Goal: Task Accomplishment & Management: Complete application form

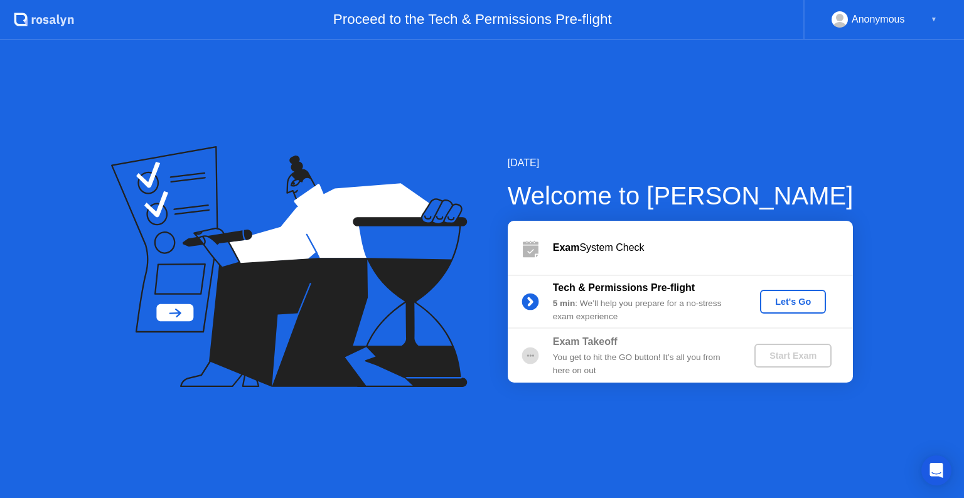
click at [798, 306] on div "Let's Go" at bounding box center [793, 302] width 56 height 10
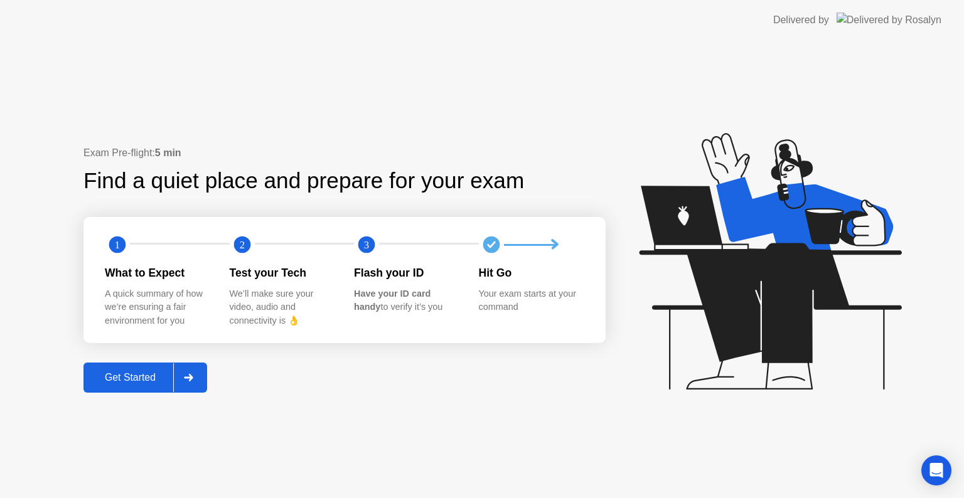
click at [180, 381] on div at bounding box center [188, 377] width 30 height 29
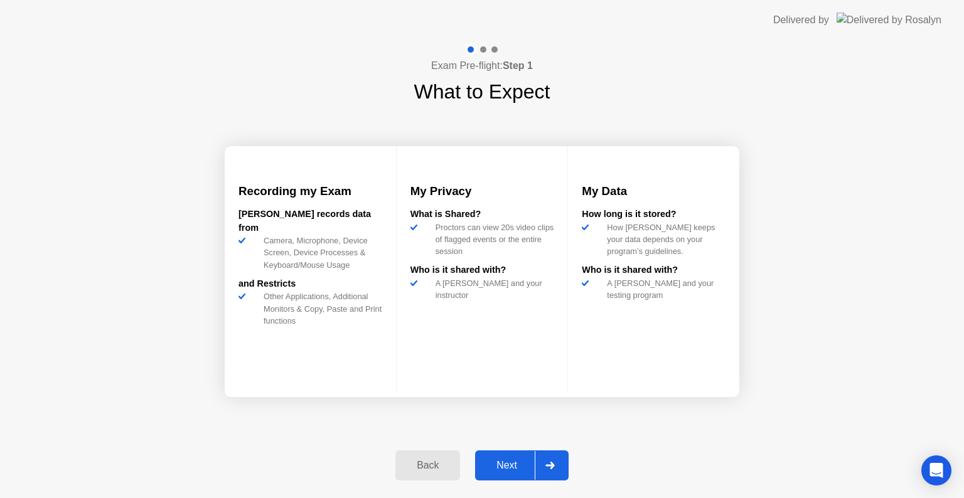
click at [551, 457] on div at bounding box center [550, 465] width 30 height 29
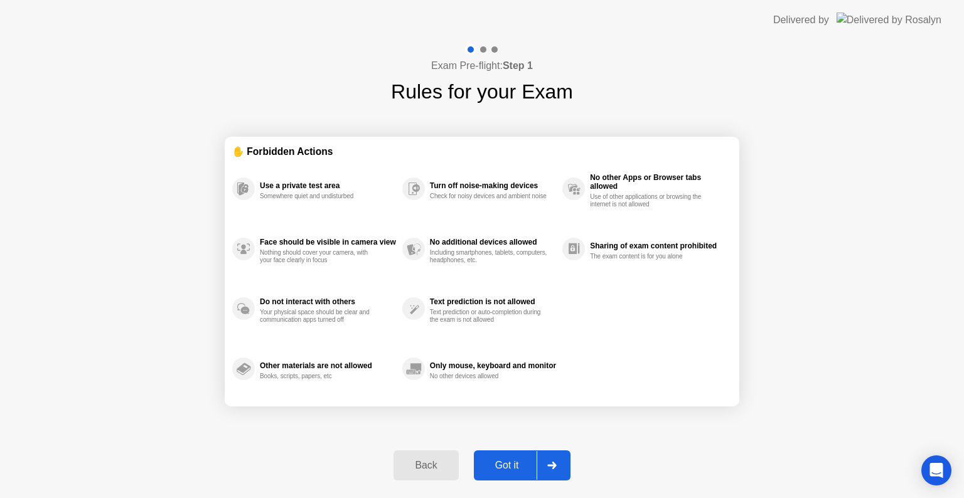
click at [551, 457] on div at bounding box center [552, 465] width 30 height 29
select select "**********"
select select "*******"
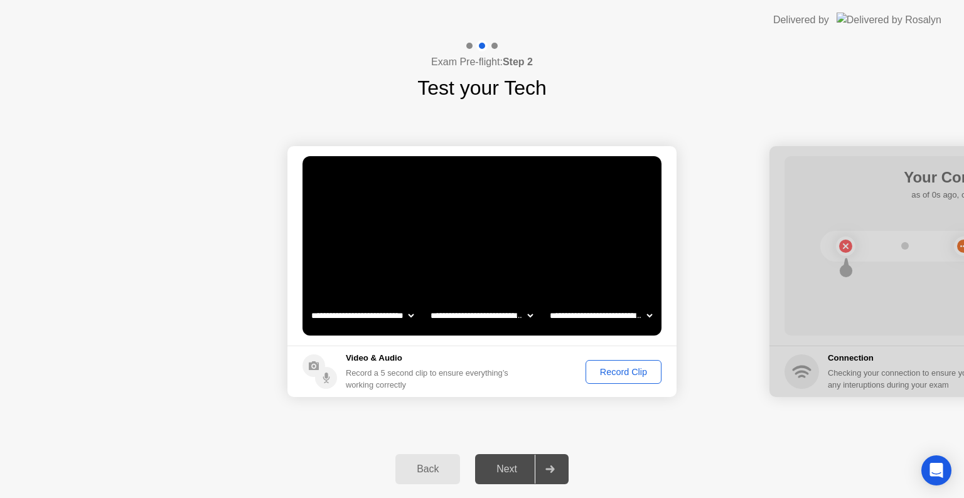
click at [548, 472] on icon at bounding box center [550, 470] width 9 height 8
click at [650, 318] on select "**********" at bounding box center [600, 315] width 107 height 25
click at [510, 316] on select "**********" at bounding box center [481, 315] width 107 height 25
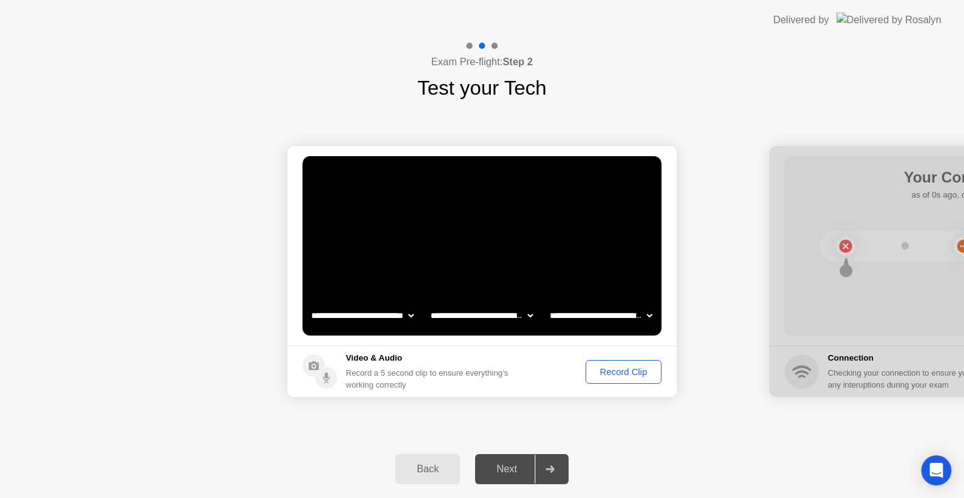
click at [404, 314] on select "**********" at bounding box center [362, 315] width 107 height 25
click at [406, 316] on select "**********" at bounding box center [362, 315] width 107 height 25
click at [598, 370] on div "Record Clip" at bounding box center [623, 372] width 67 height 10
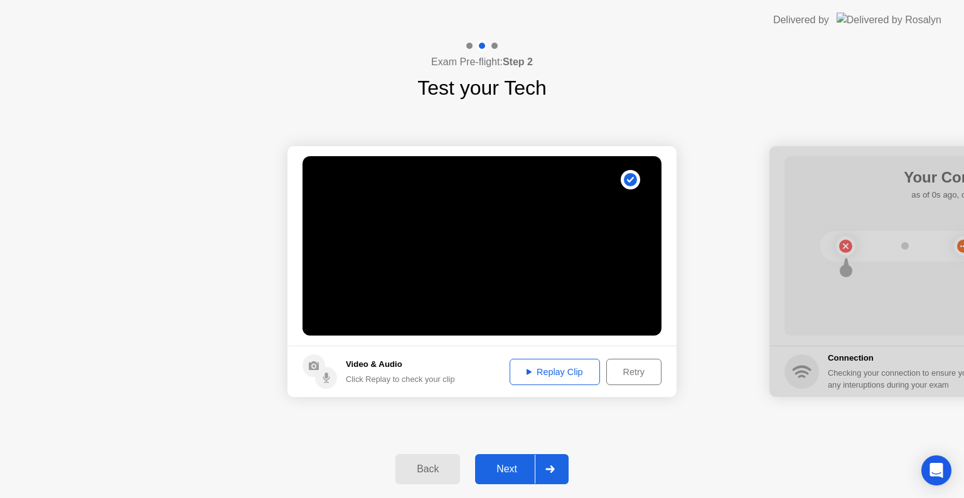
click at [555, 375] on div "Replay Clip" at bounding box center [555, 372] width 82 height 10
click at [547, 470] on icon at bounding box center [550, 470] width 9 height 8
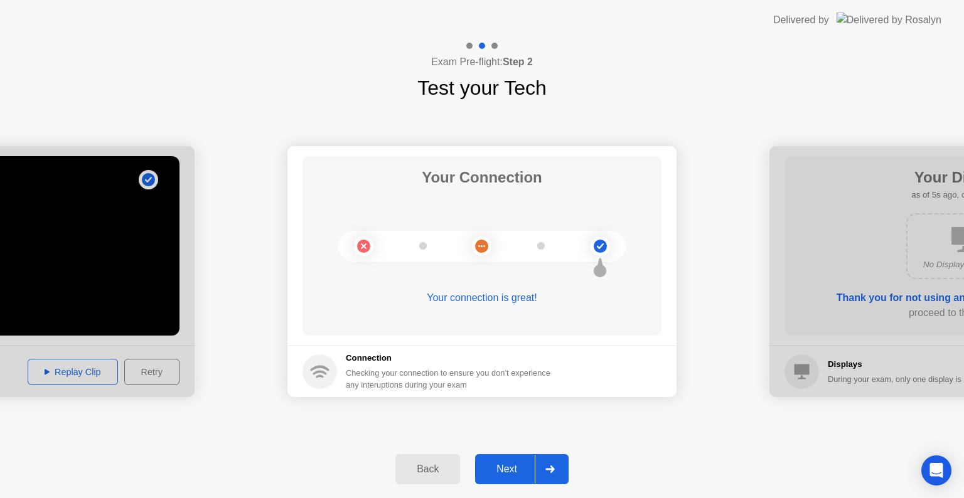
click at [547, 470] on icon at bounding box center [550, 470] width 9 height 8
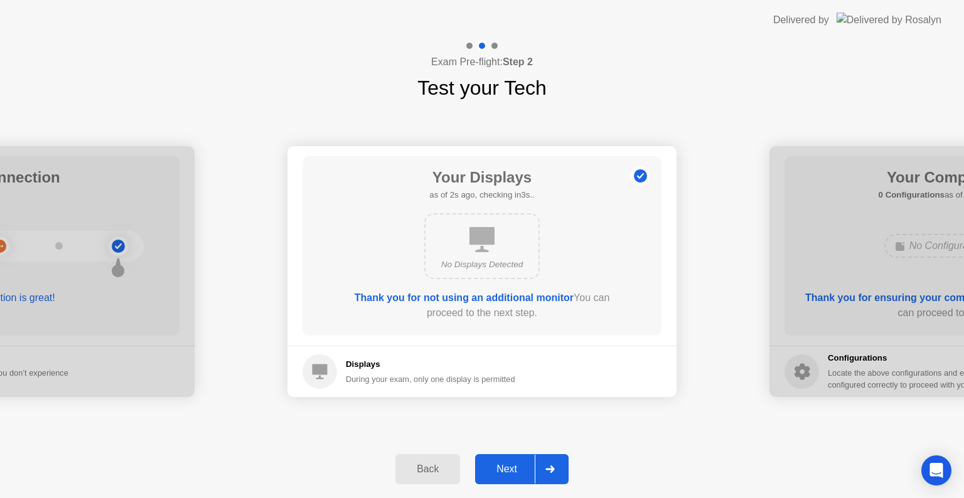
click at [547, 470] on icon at bounding box center [550, 470] width 9 height 8
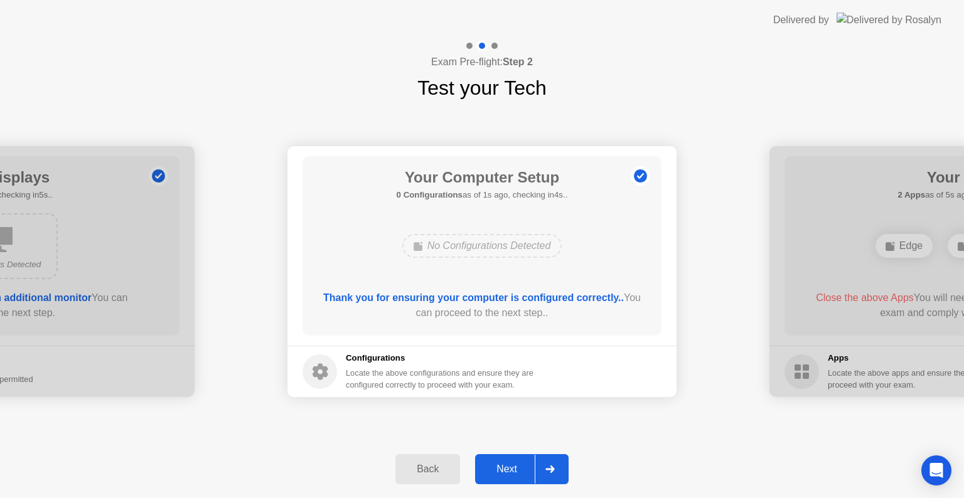
click at [547, 470] on icon at bounding box center [550, 470] width 9 height 8
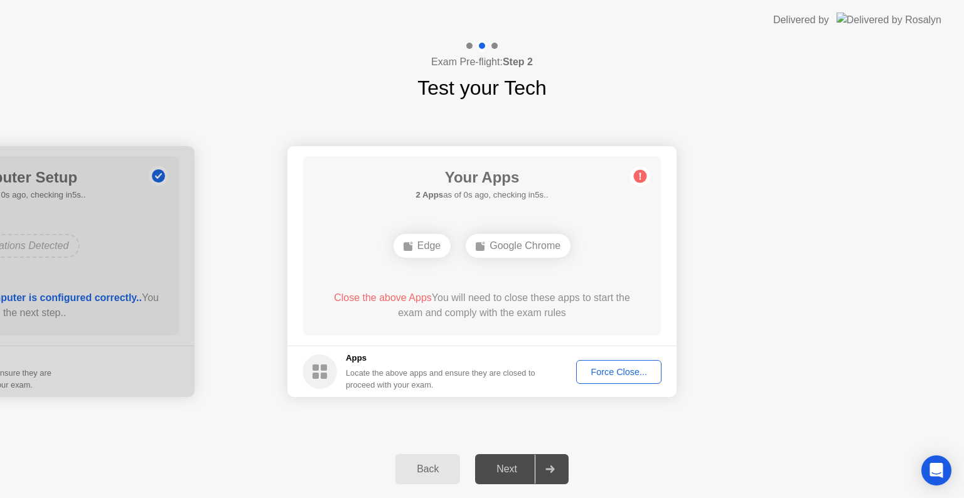
click at [321, 369] on rect at bounding box center [324, 368] width 6 height 6
click at [638, 176] on circle at bounding box center [640, 176] width 13 height 13
click at [557, 470] on div at bounding box center [550, 469] width 30 height 29
click at [319, 372] on circle at bounding box center [320, 372] width 35 height 35
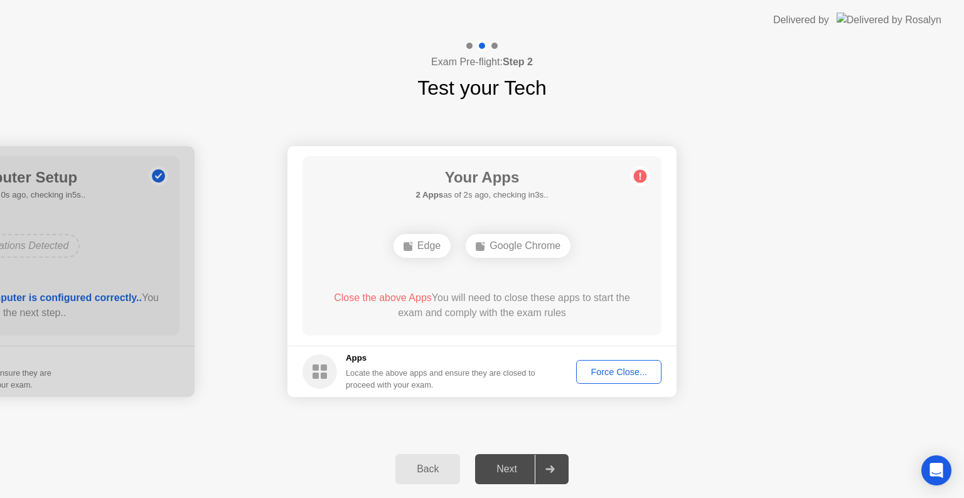
click at [554, 473] on div at bounding box center [550, 469] width 30 height 29
click at [634, 376] on div "Force Close..." at bounding box center [619, 372] width 77 height 10
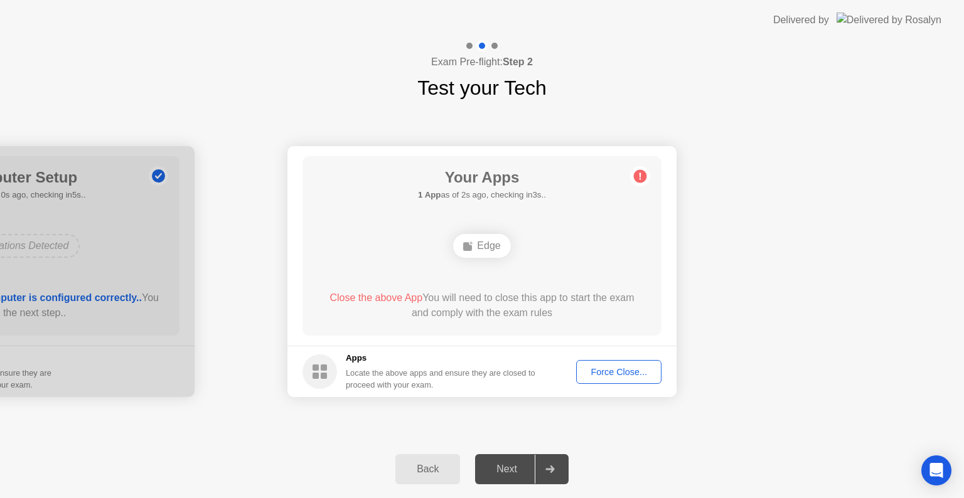
click at [620, 374] on div "Force Close..." at bounding box center [619, 372] width 77 height 10
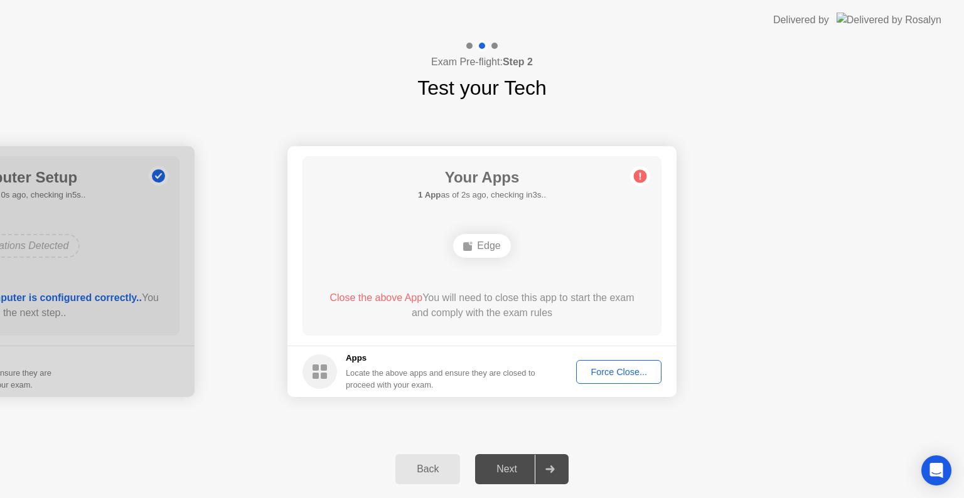
click at [606, 371] on div "Force Close..." at bounding box center [619, 372] width 77 height 10
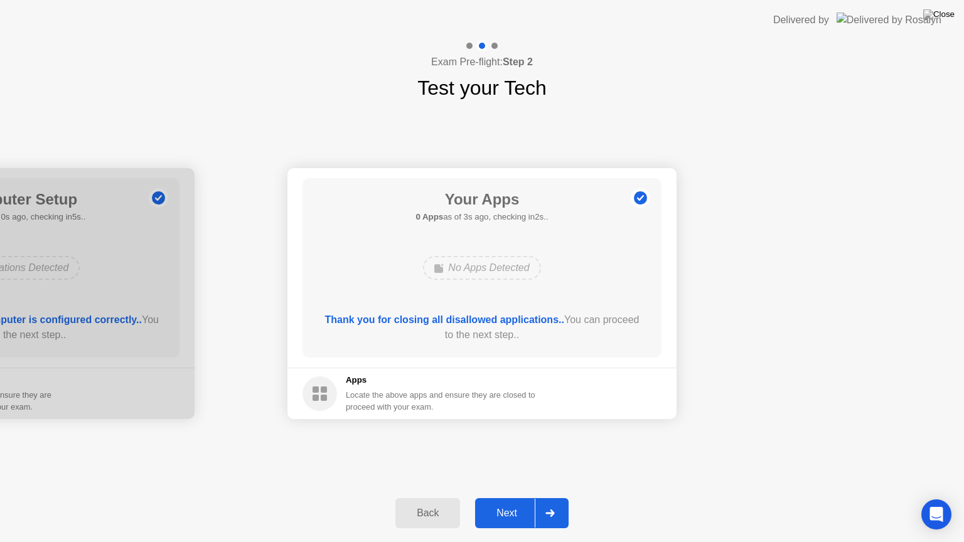
click at [551, 498] on icon at bounding box center [550, 514] width 9 height 8
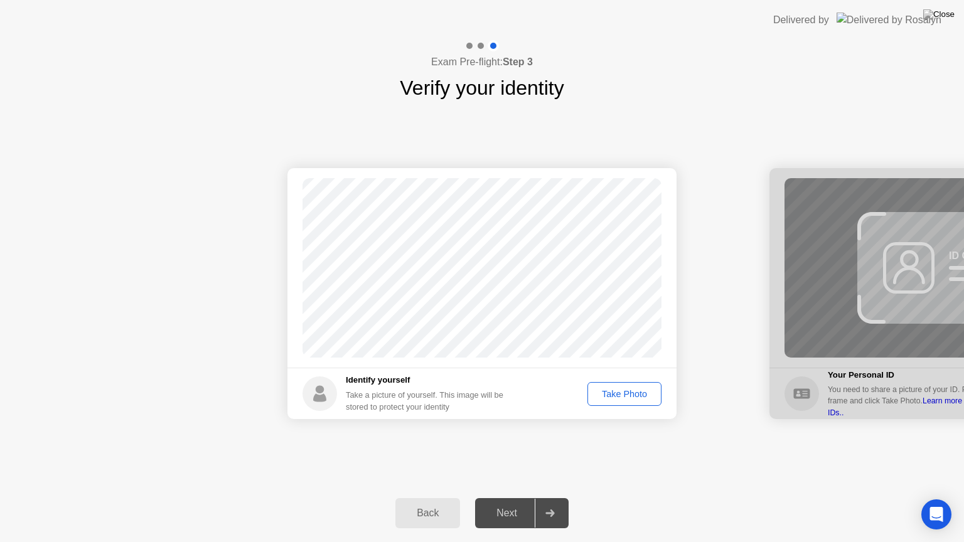
click at [551, 498] on icon at bounding box center [550, 514] width 9 height 8
click at [628, 390] on div "Take Photo" at bounding box center [624, 394] width 65 height 10
click at [546, 498] on icon at bounding box center [550, 514] width 9 height 8
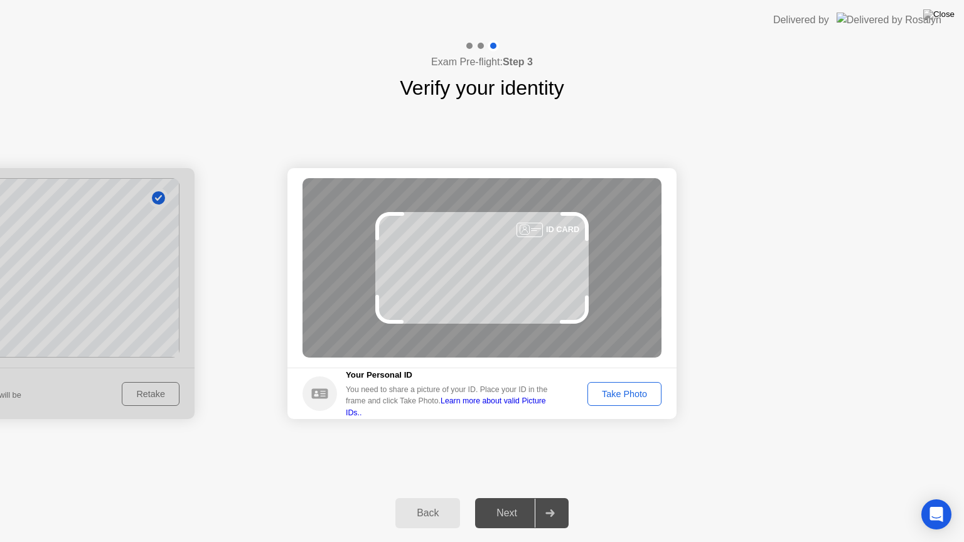
click at [624, 394] on div "Take Photo" at bounding box center [624, 394] width 65 height 10
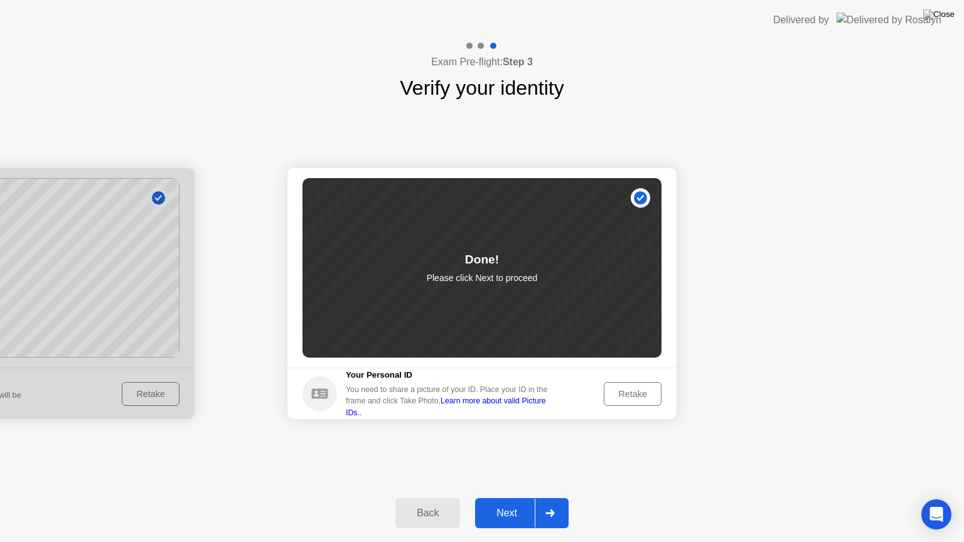
click at [552, 498] on div at bounding box center [550, 513] width 30 height 29
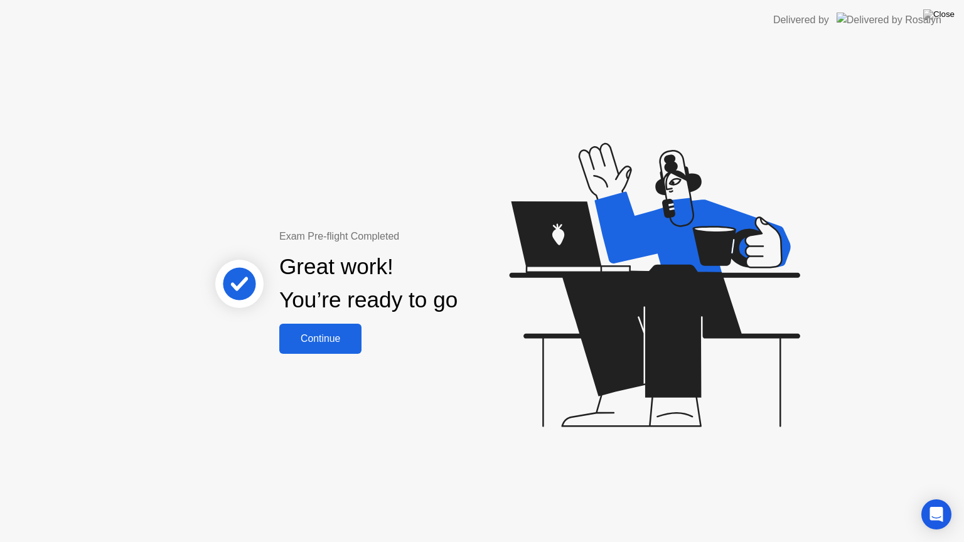
click at [348, 347] on button "Continue" at bounding box center [320, 339] width 82 height 30
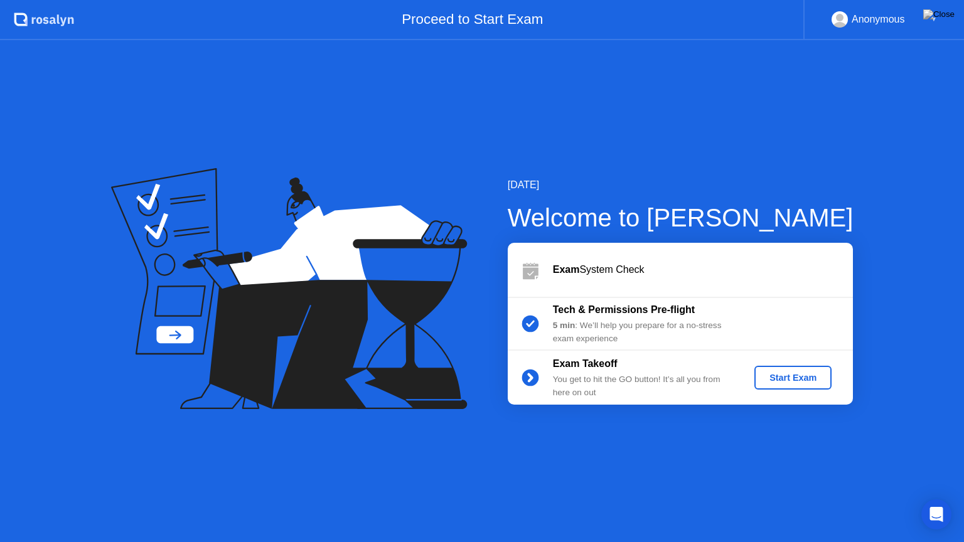
click at [797, 383] on div "Start Exam" at bounding box center [793, 378] width 67 height 10
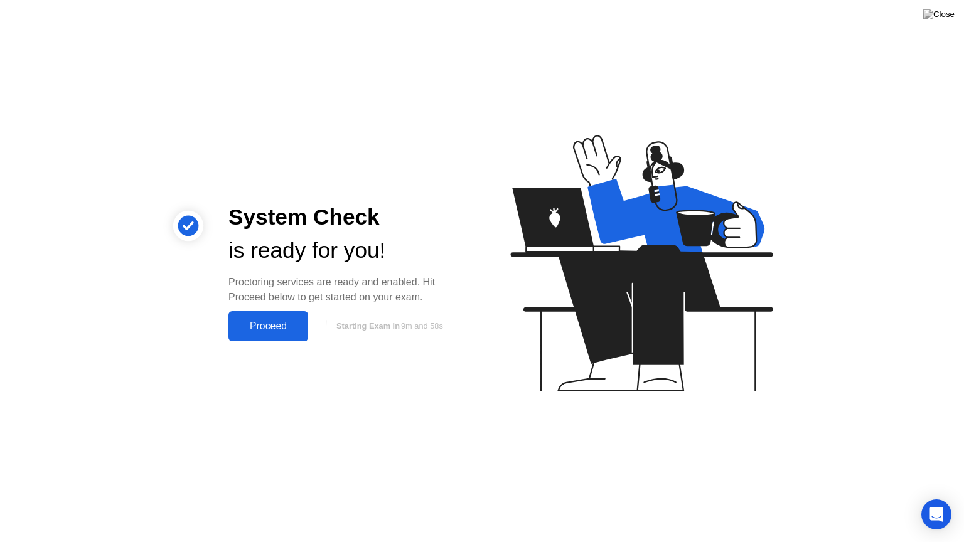
click at [282, 321] on div "Proceed" at bounding box center [268, 326] width 72 height 11
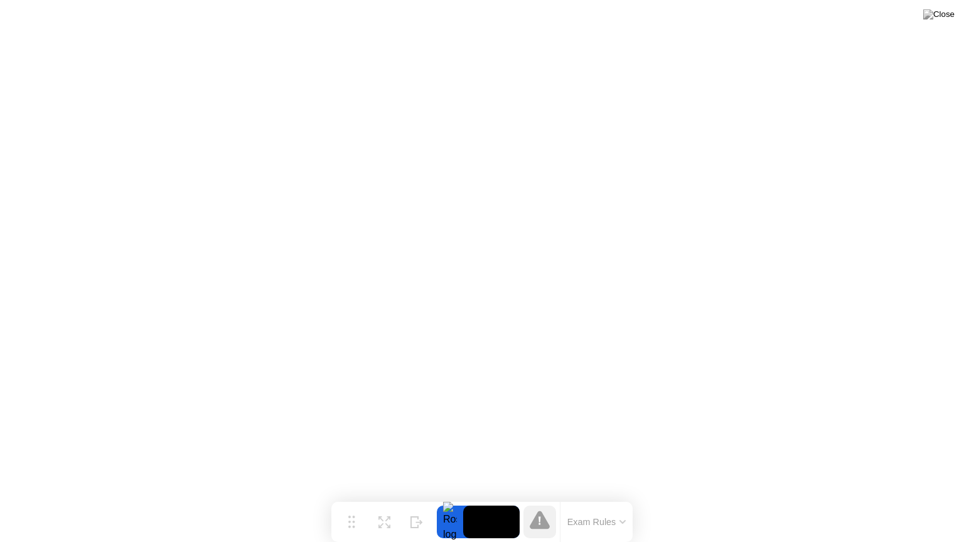
click at [600, 498] on button "Exam Rules" at bounding box center [597, 522] width 67 height 11
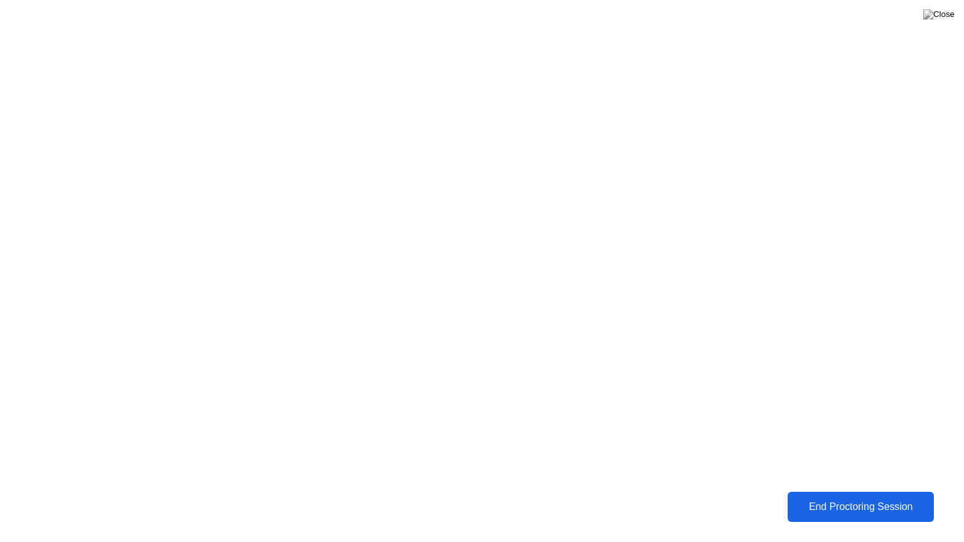
click at [849, 498] on div "End Proctoring Session" at bounding box center [861, 507] width 139 height 11
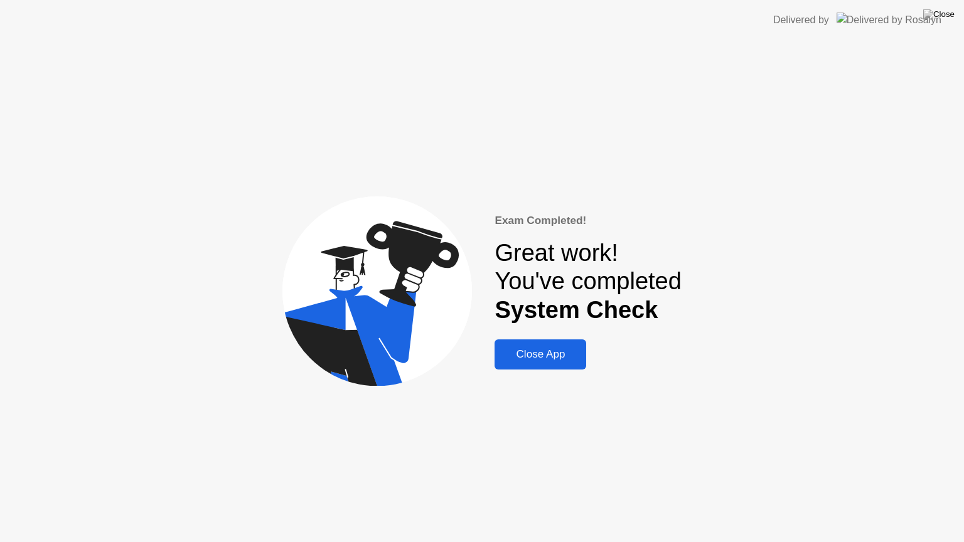
click at [559, 356] on div "Close App" at bounding box center [540, 354] width 84 height 13
